Goal: Task Accomplishment & Management: Manage account settings

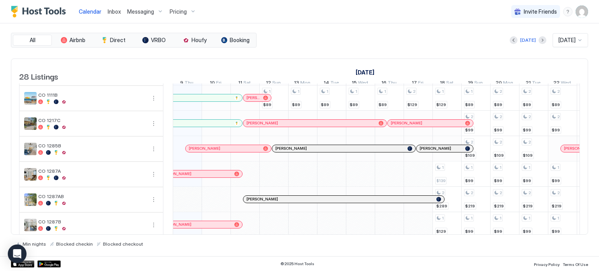
scroll to position [390, 0]
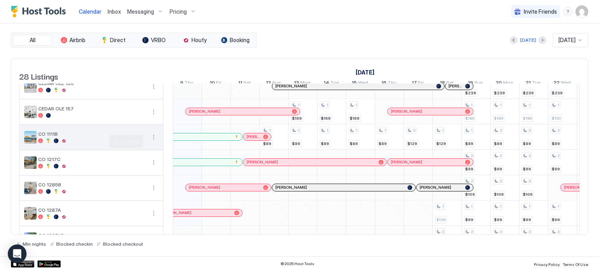
click at [153, 142] on button "More options" at bounding box center [153, 137] width 9 height 9
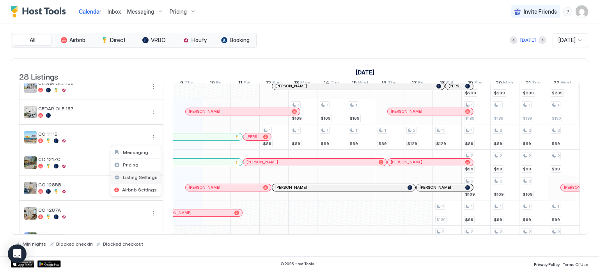
click at [141, 177] on span "Listing Settings" at bounding box center [140, 177] width 35 height 6
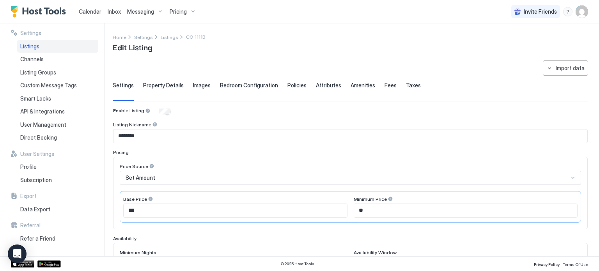
click at [39, 48] on span "Listings" at bounding box center [29, 46] width 19 height 7
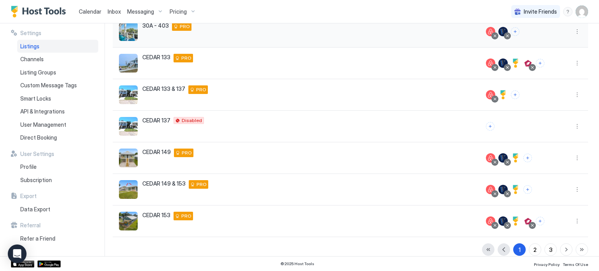
scroll to position [184, 0]
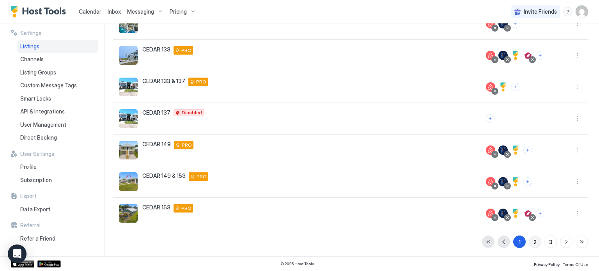
click at [533, 241] on div "2" at bounding box center [534, 242] width 3 height 8
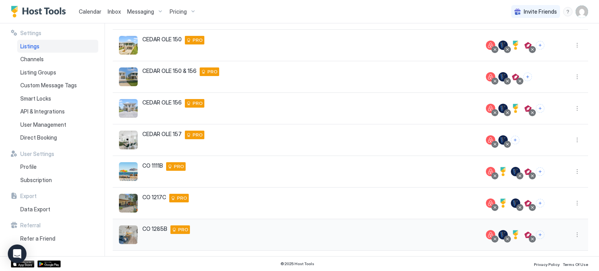
scroll to position [145, 0]
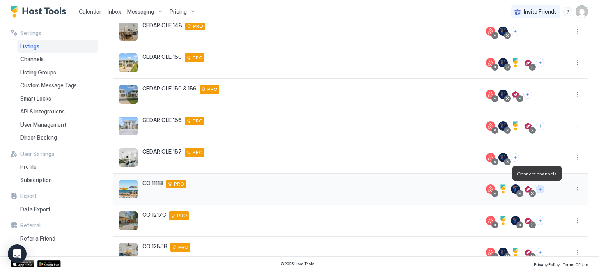
click at [536, 188] on button "Connect channels" at bounding box center [540, 189] width 9 height 9
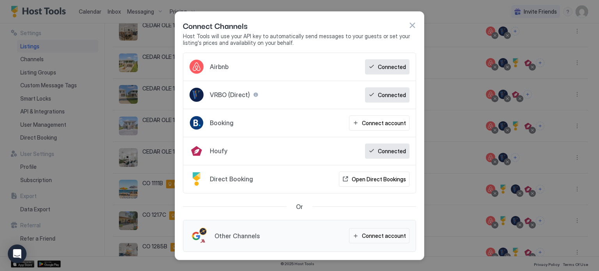
click at [218, 66] on span "Airbnb" at bounding box center [219, 67] width 19 height 8
click at [199, 66] on div at bounding box center [197, 67] width 14 height 14
click at [193, 63] on div at bounding box center [197, 67] width 14 height 14
click at [372, 237] on div "Connect account" at bounding box center [384, 236] width 44 height 8
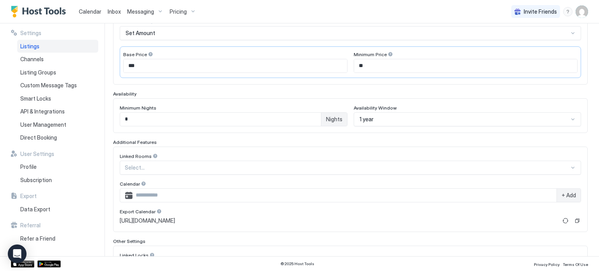
scroll to position [58, 0]
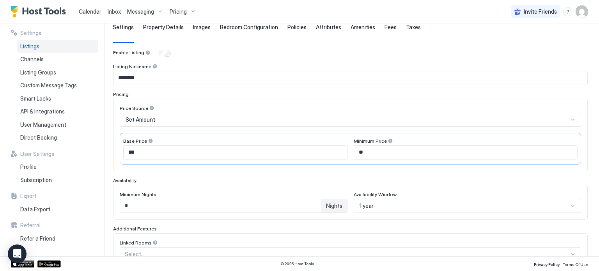
click at [32, 45] on span "Listings" at bounding box center [29, 46] width 19 height 7
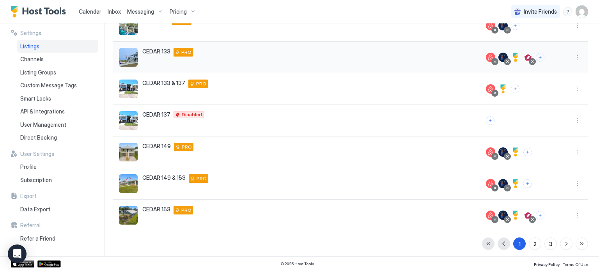
scroll to position [184, 0]
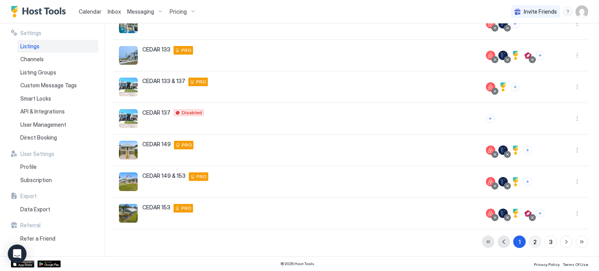
click at [533, 243] on div "2" at bounding box center [534, 242] width 3 height 8
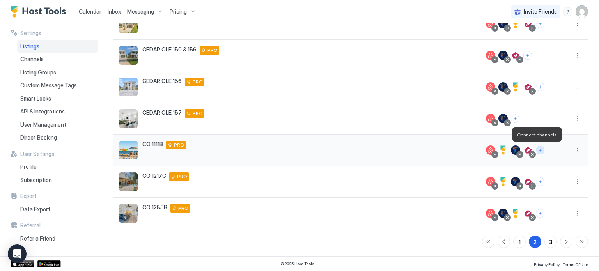
click at [536, 150] on button "Connect channels" at bounding box center [540, 150] width 9 height 9
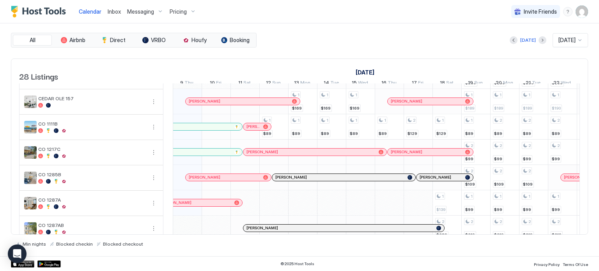
scroll to position [390, 0]
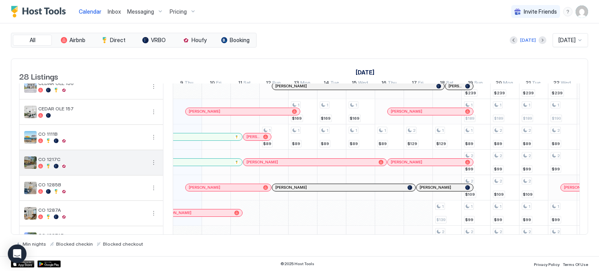
click at [153, 166] on button "More options" at bounding box center [153, 162] width 9 height 9
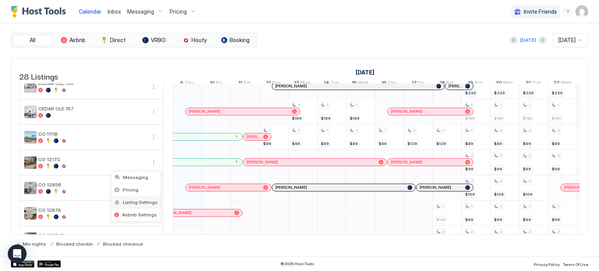
click at [135, 201] on span "Listing Settings" at bounding box center [140, 202] width 35 height 6
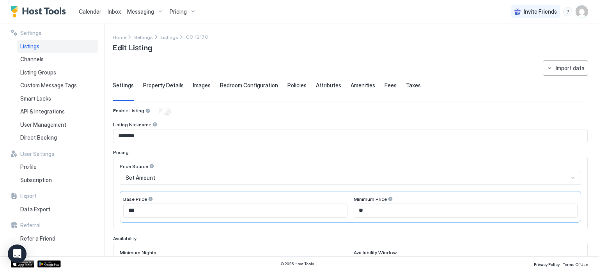
click at [27, 46] on span "Listings" at bounding box center [29, 46] width 19 height 7
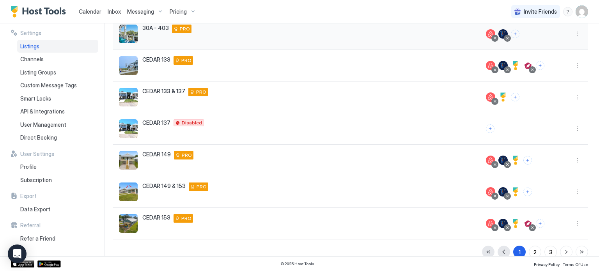
scroll to position [184, 0]
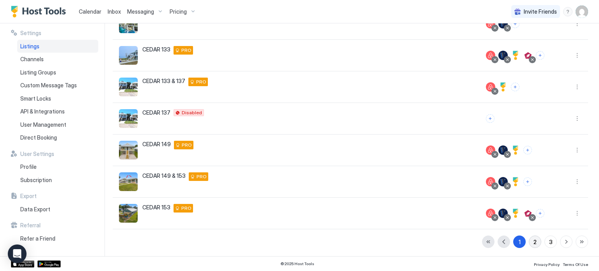
click at [533, 240] on div "2" at bounding box center [534, 242] width 3 height 8
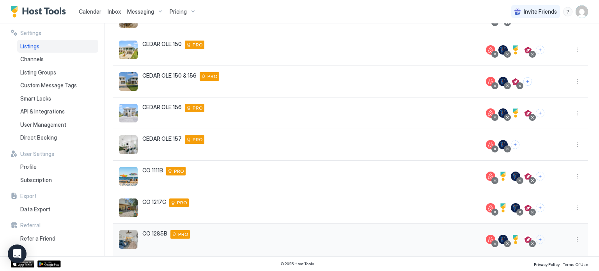
scroll to position [145, 0]
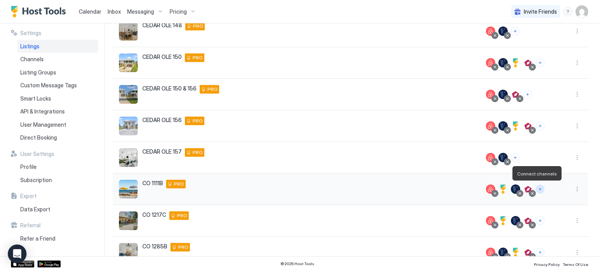
click at [536, 187] on button "Connect channels" at bounding box center [540, 189] width 9 height 9
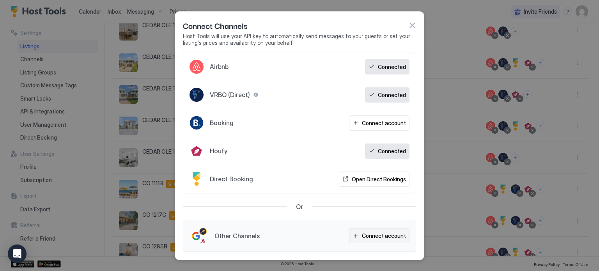
click at [367, 236] on div "Connect account" at bounding box center [384, 236] width 44 height 8
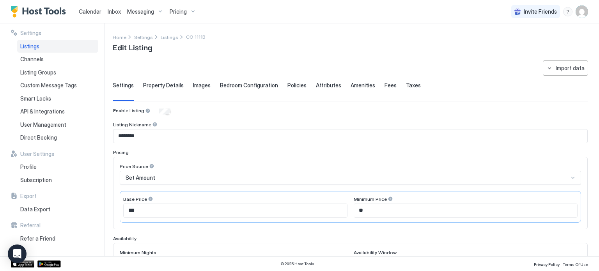
click at [36, 46] on span "Listings" at bounding box center [29, 46] width 19 height 7
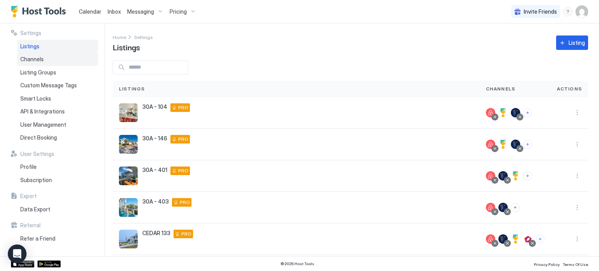
click at [27, 57] on span "Channels" at bounding box center [31, 59] width 23 height 7
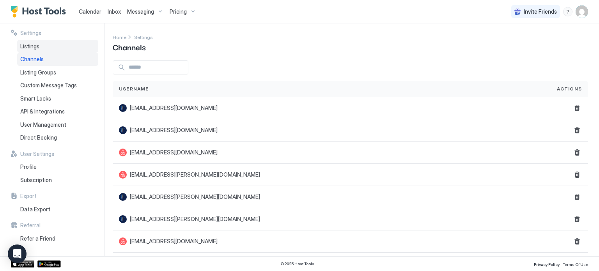
click at [26, 44] on span "Listings" at bounding box center [29, 46] width 19 height 7
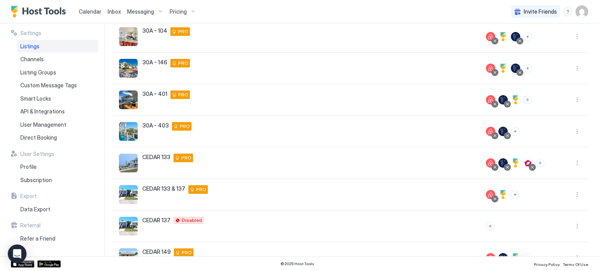
scroll to position [67, 0]
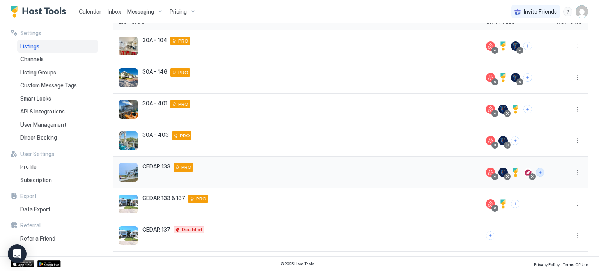
click at [536, 173] on button "Connect channels" at bounding box center [540, 172] width 9 height 9
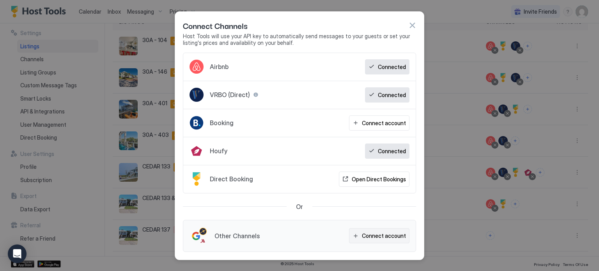
click at [363, 235] on button "Connect account" at bounding box center [379, 235] width 60 height 15
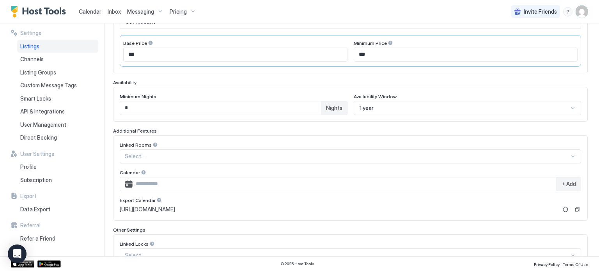
scroll to position [211, 0]
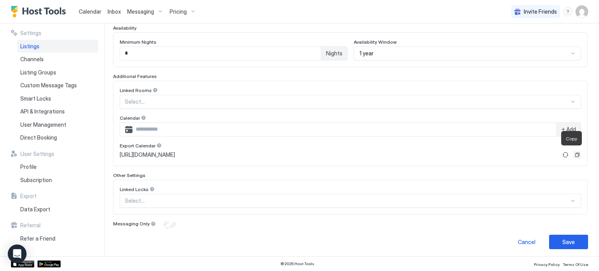
click at [573, 152] on button "Copy" at bounding box center [577, 155] width 8 height 8
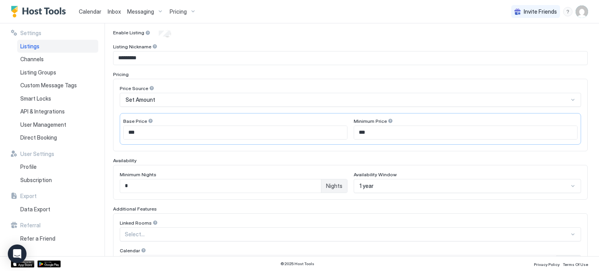
scroll to position [0, 0]
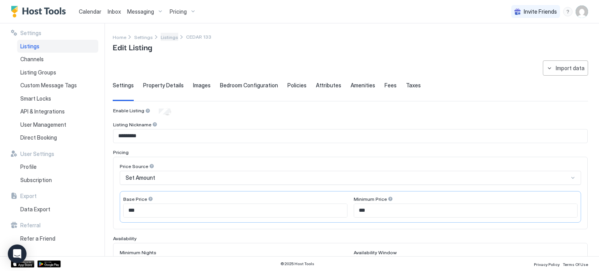
click at [167, 37] on span "Listings" at bounding box center [170, 37] width 18 height 6
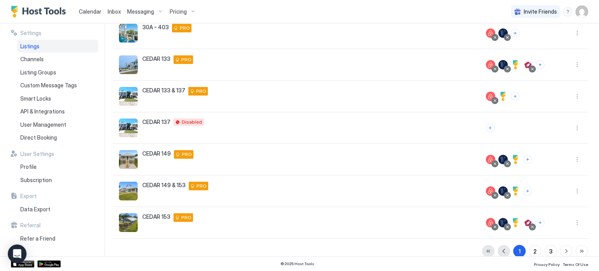
scroll to position [184, 0]
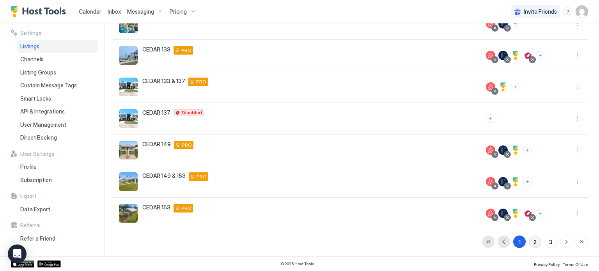
click at [529, 240] on button "2" at bounding box center [535, 242] width 12 height 12
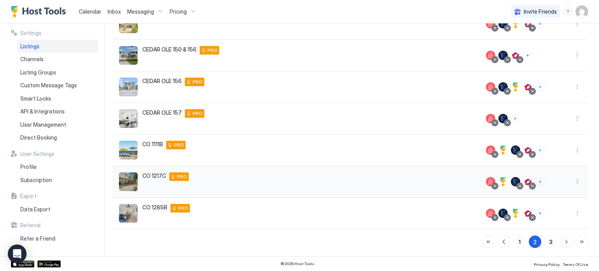
scroll to position [145, 0]
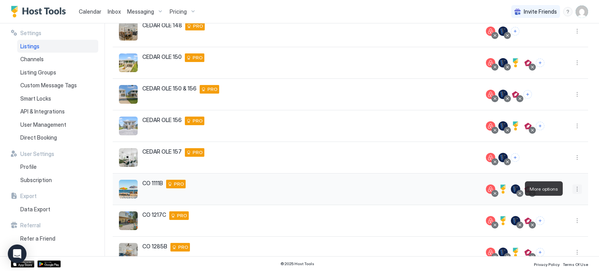
click at [572, 189] on button "More options" at bounding box center [576, 188] width 9 height 9
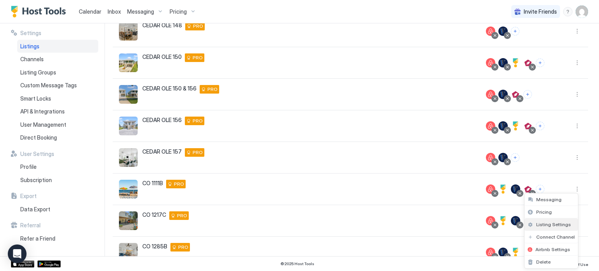
click at [540, 223] on span "Listing Settings" at bounding box center [553, 224] width 35 height 6
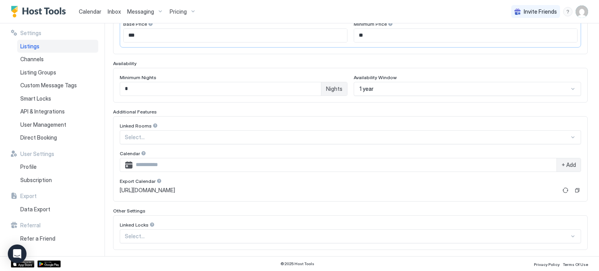
scroll to position [211, 0]
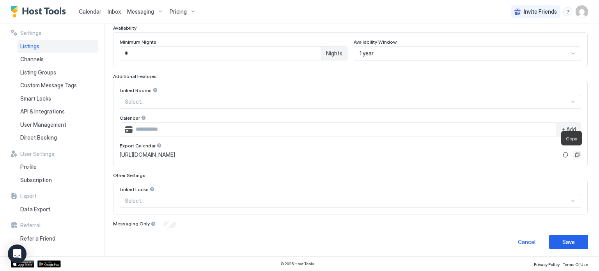
click at [573, 152] on button "Copy" at bounding box center [577, 155] width 8 height 8
drag, startPoint x: 37, startPoint y: 48, endPoint x: 84, endPoint y: 64, distance: 49.5
click at [37, 48] on span "Listings" at bounding box center [29, 46] width 19 height 7
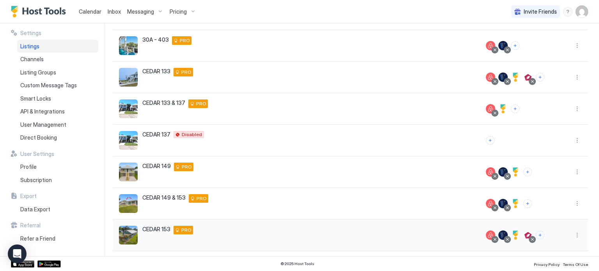
scroll to position [184, 0]
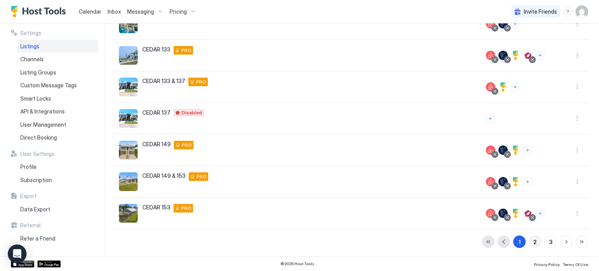
click at [529, 239] on button "2" at bounding box center [535, 242] width 12 height 12
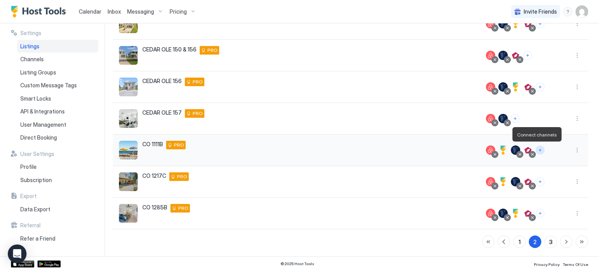
click at [536, 150] on button "Connect channels" at bounding box center [540, 150] width 9 height 9
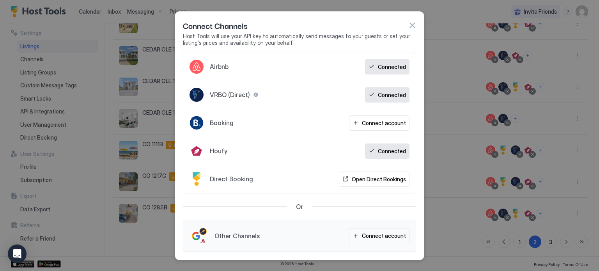
click at [215, 68] on span "Airbnb" at bounding box center [219, 67] width 19 height 8
click at [215, 67] on span "Airbnb" at bounding box center [219, 67] width 19 height 8
click at [215, 63] on span "Airbnb" at bounding box center [219, 67] width 19 height 8
click at [215, 62] on div "Airbnb" at bounding box center [209, 66] width 39 height 15
click at [201, 64] on div at bounding box center [197, 67] width 14 height 14
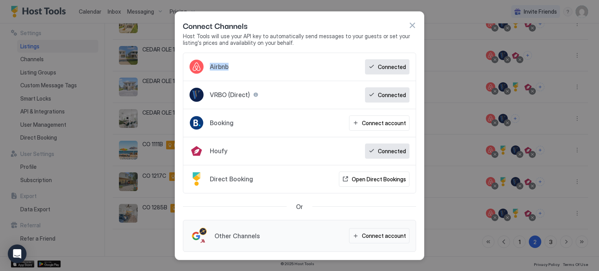
click at [201, 64] on div at bounding box center [197, 67] width 14 height 14
click at [411, 26] on button "button" at bounding box center [412, 25] width 8 height 8
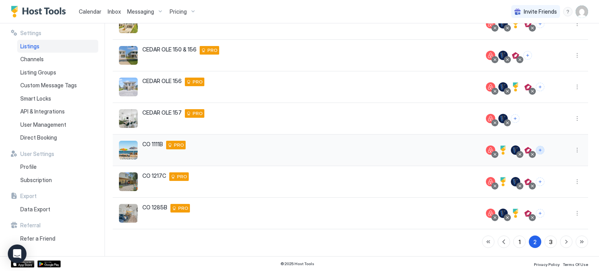
click at [536, 150] on button "Connect channels" at bounding box center [540, 150] width 9 height 9
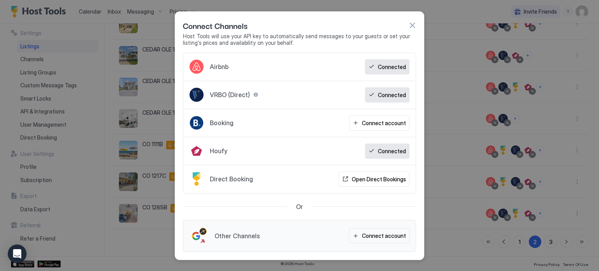
click at [53, 239] on div at bounding box center [299, 135] width 599 height 271
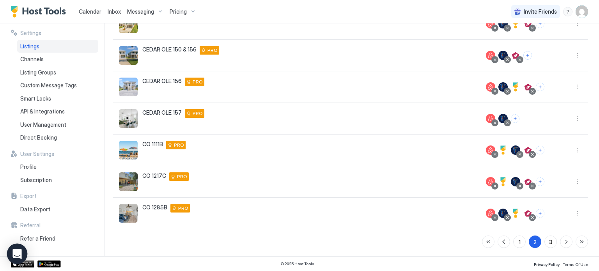
click at [17, 251] on icon "Open Intercom Messenger" at bounding box center [16, 254] width 9 height 10
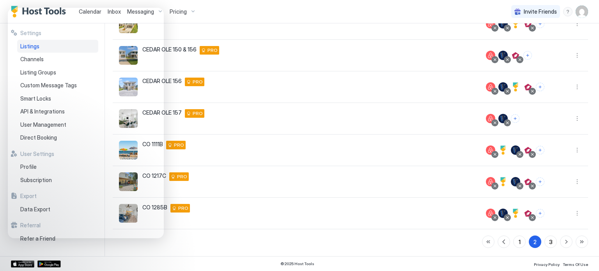
click at [229, 241] on div "1 2 3" at bounding box center [350, 242] width 475 height 12
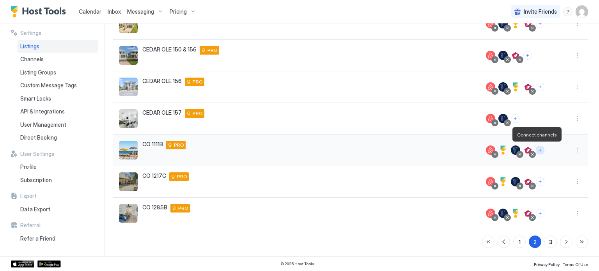
click at [536, 149] on button "Connect channels" at bounding box center [540, 150] width 9 height 9
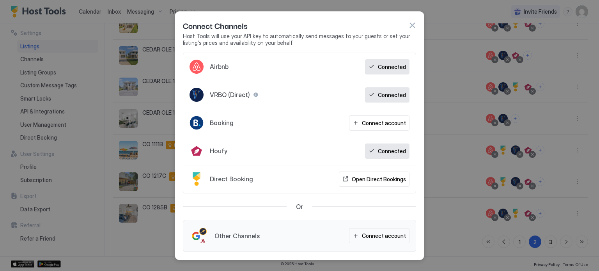
click at [411, 27] on button "button" at bounding box center [412, 25] width 8 height 8
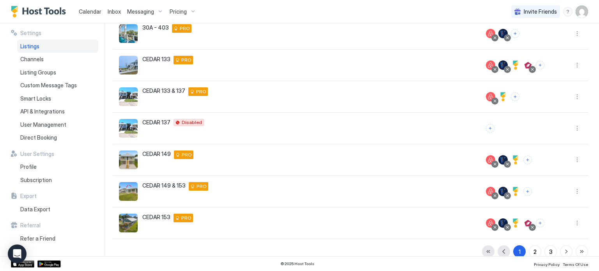
scroll to position [184, 0]
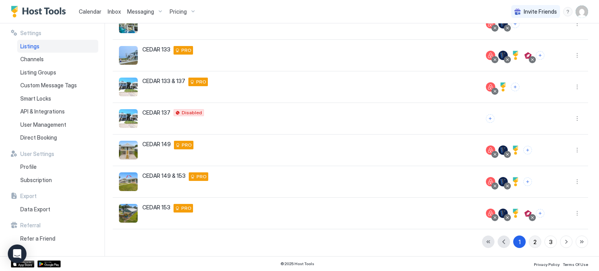
click at [529, 240] on button "2" at bounding box center [535, 242] width 12 height 12
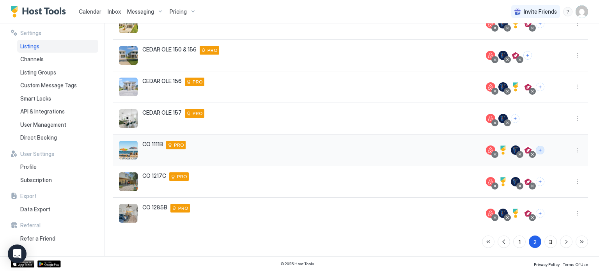
click at [536, 147] on button "Connect channels" at bounding box center [540, 150] width 9 height 9
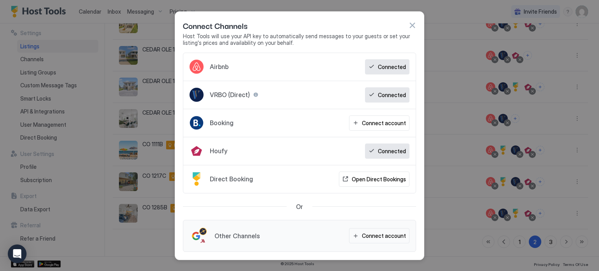
click at [410, 24] on button "button" at bounding box center [412, 25] width 8 height 8
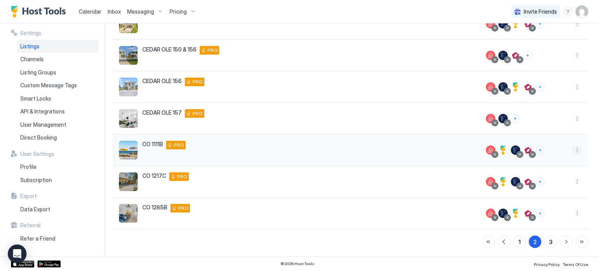
click at [572, 152] on button "More options" at bounding box center [576, 149] width 9 height 9
click at [547, 197] on span "Connect Channel" at bounding box center [555, 198] width 39 height 6
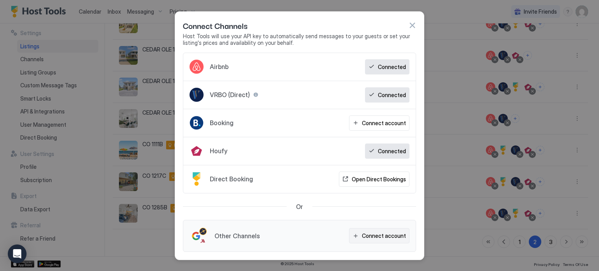
click at [357, 235] on button "Connect account" at bounding box center [379, 235] width 60 height 15
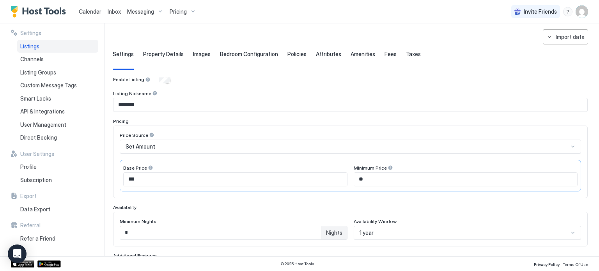
scroll to position [16, 0]
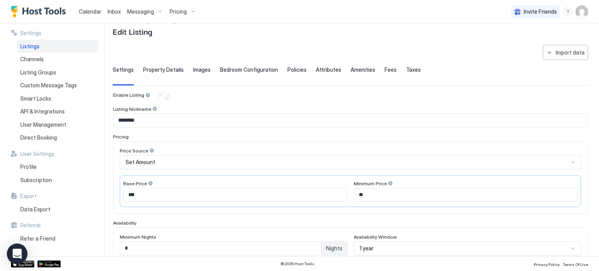
click at [17, 255] on icon "Open Intercom Messenger" at bounding box center [16, 254] width 9 height 10
